Goal: Navigation & Orientation: Go to known website

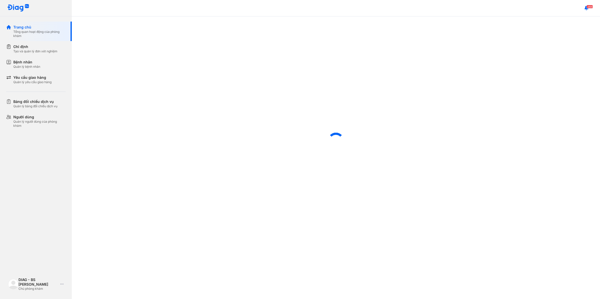
click at [37, 277] on div "DIAG - BS [PERSON_NAME]" at bounding box center [38, 281] width 40 height 9
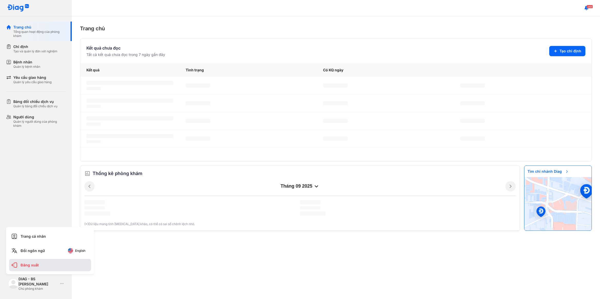
click at [36, 269] on div "Đăng xuất" at bounding box center [50, 265] width 82 height 12
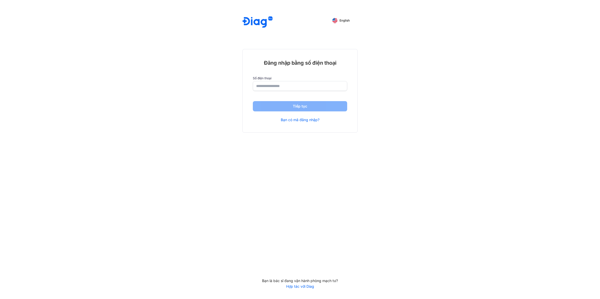
click at [274, 87] on input "number" at bounding box center [300, 85] width 88 height 9
type input "**********"
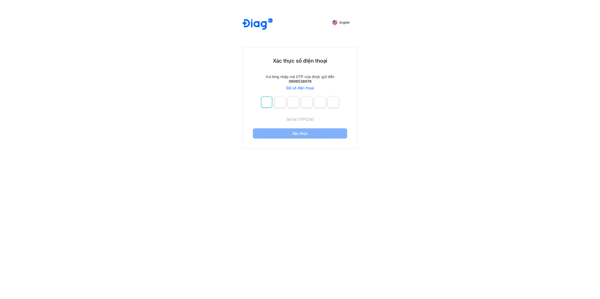
click at [270, 99] on input "number" at bounding box center [266, 101] width 11 height 11
type input "*"
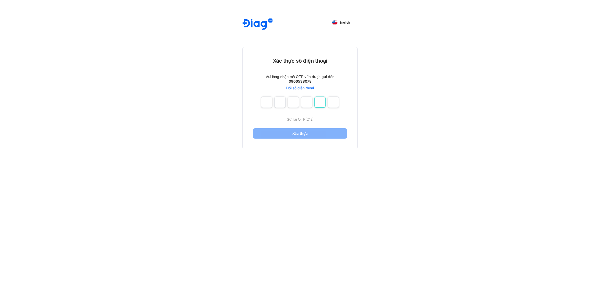
type input "*"
